Goal: Transaction & Acquisition: Purchase product/service

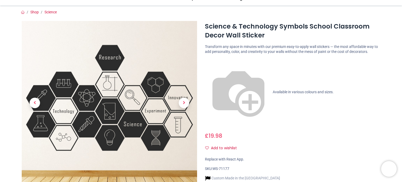
scroll to position [45, 0]
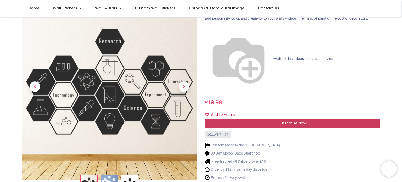
click at [269, 119] on div "Customise Now!" at bounding box center [292, 123] width 175 height 9
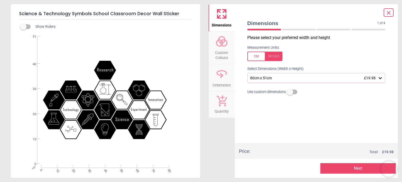
click at [257, 81] on div "80cm x 51cm £19.98" at bounding box center [316, 78] width 138 height 10
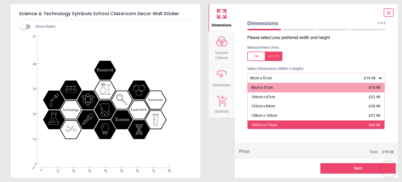
click at [261, 121] on div "183cm x 116cm £43.98" at bounding box center [316, 124] width 137 height 9
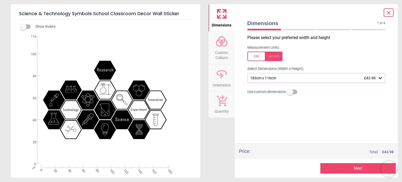
click at [386, 13] on icon at bounding box center [389, 13] width 6 height 6
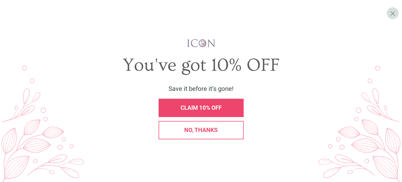
click at [215, 102] on div "CLAIM 10% OFF" at bounding box center [201, 108] width 85 height 18
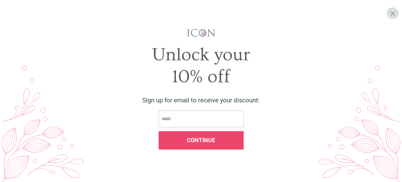
click at [191, 119] on input "email" at bounding box center [201, 118] width 85 height 17
type input "**********"
click at [185, 134] on div "Continue" at bounding box center [201, 140] width 85 height 18
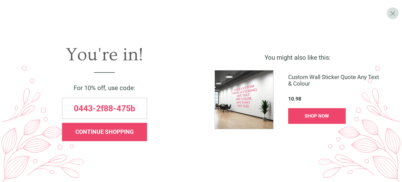
click at [130, 137] on div "CONTINUE SHOPPING" at bounding box center [104, 132] width 85 height 18
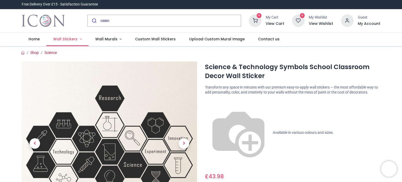
click at [77, 43] on link "Wall Stickers" at bounding box center [67, 39] width 42 height 14
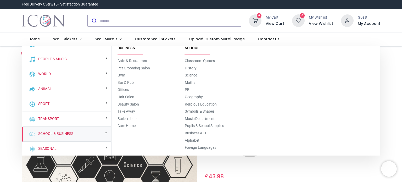
scroll to position [5, 0]
click at [192, 76] on link "Science" at bounding box center [191, 76] width 12 height 4
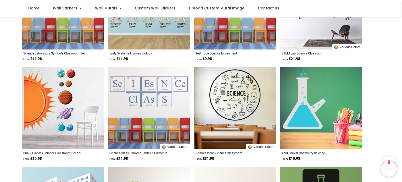
scroll to position [1260, 0]
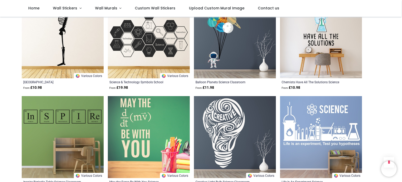
scroll to position [1032, 0]
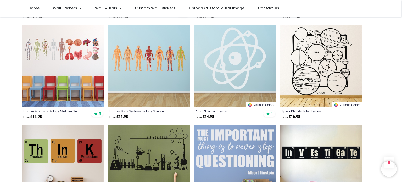
scroll to position [602, 0]
